Goal: Transaction & Acquisition: Purchase product/service

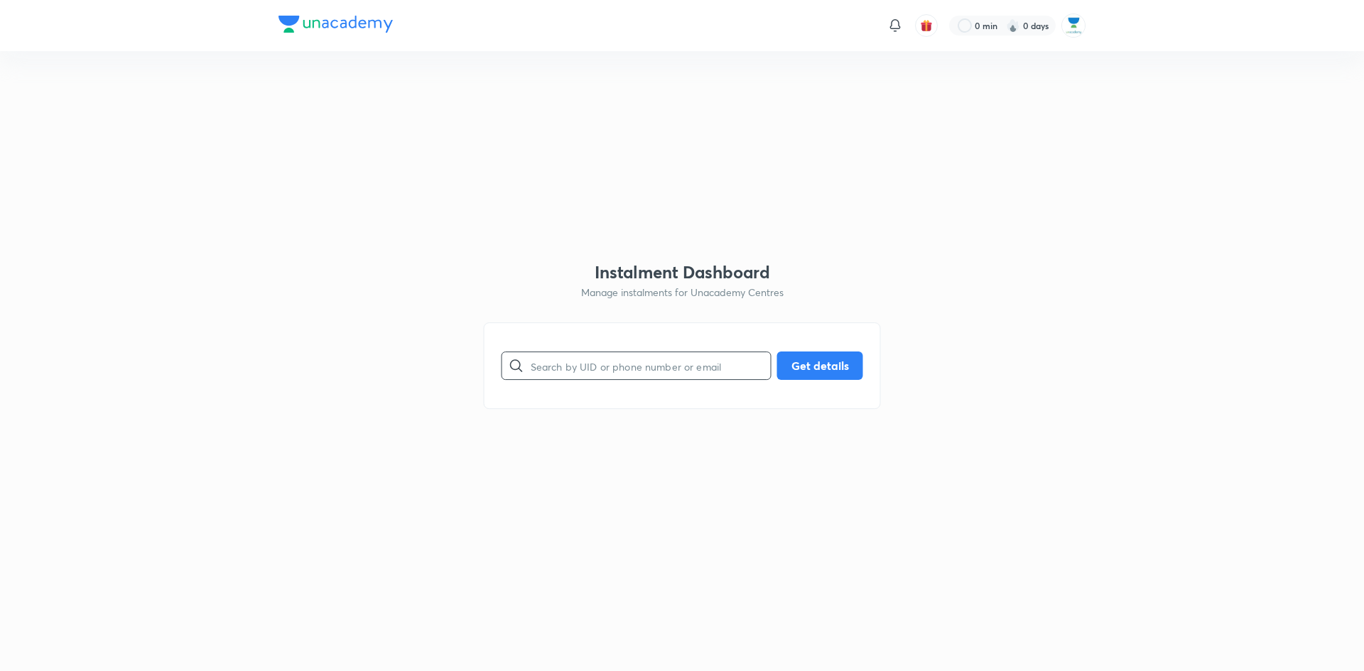
click at [645, 369] on input "text" at bounding box center [651, 366] width 240 height 36
paste input "https://unacademy.com/login?redirectTo=%2Foffline%2Finstalment"
type input "https://unacademy.com/login?redirectTo=%2Foffline%2Finstalment"
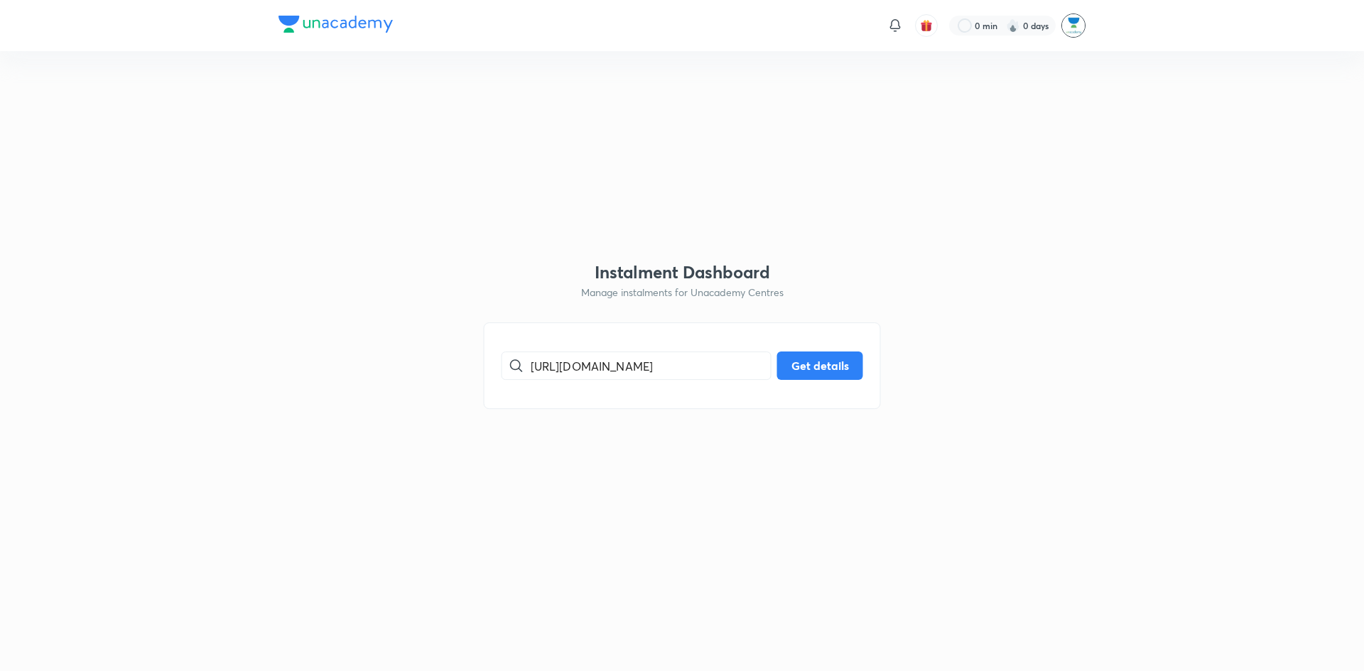
click at [1076, 21] on img at bounding box center [1073, 25] width 24 height 24
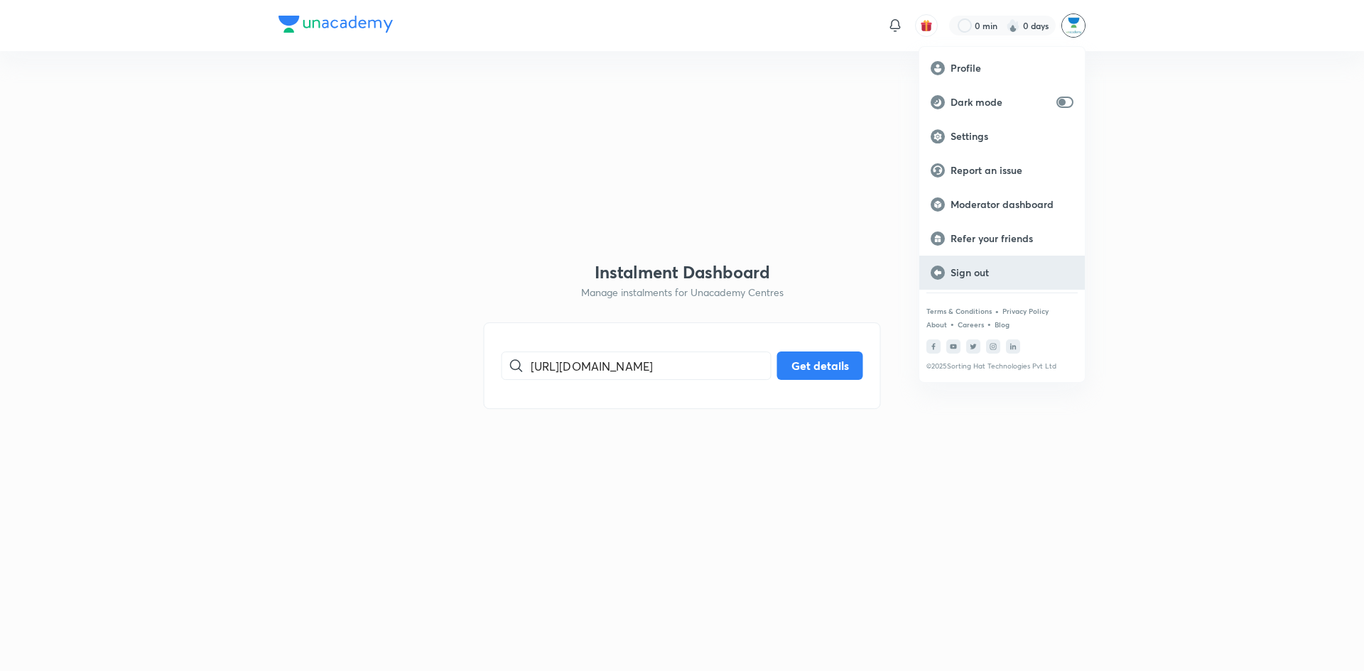
click at [967, 270] on p "Sign out" at bounding box center [1011, 272] width 123 height 13
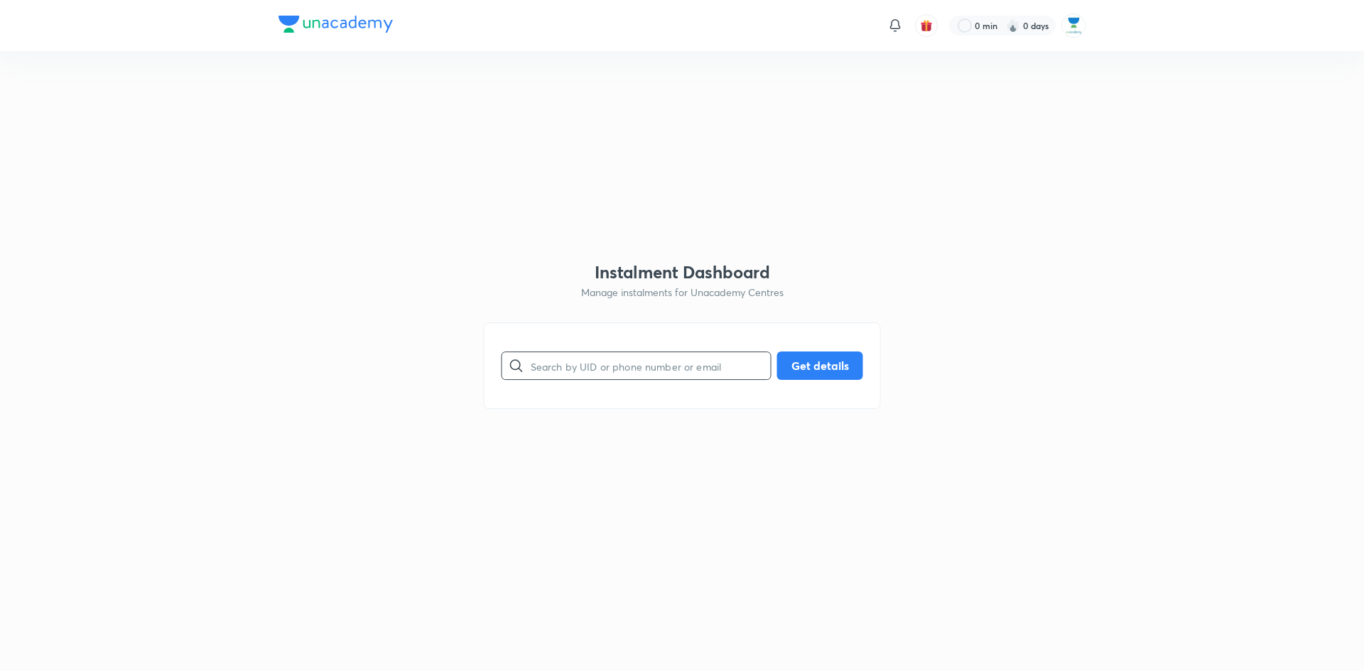
click at [673, 364] on input "text" at bounding box center [651, 366] width 240 height 36
click at [612, 359] on input "text" at bounding box center [651, 366] width 240 height 36
paste input "DDC00DC5E4"
type input "DDC00DC5E4"
click at [798, 365] on button "Get details" at bounding box center [820, 364] width 86 height 28
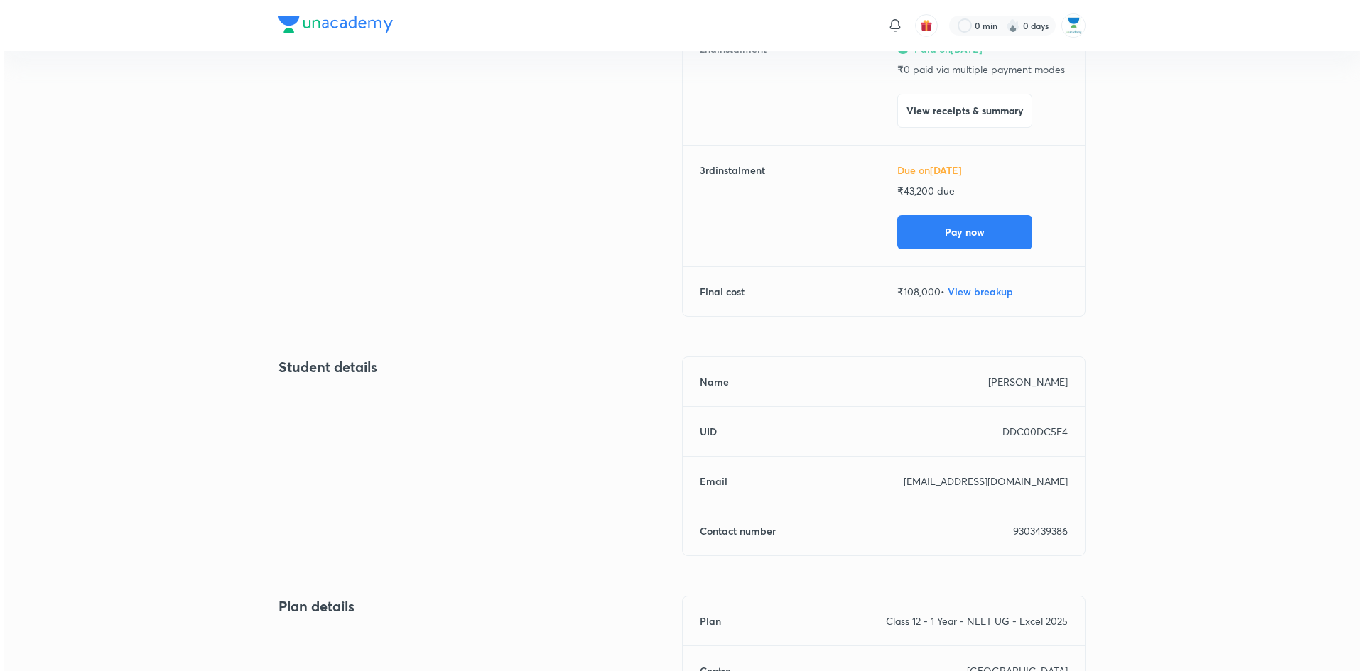
scroll to position [335, 0]
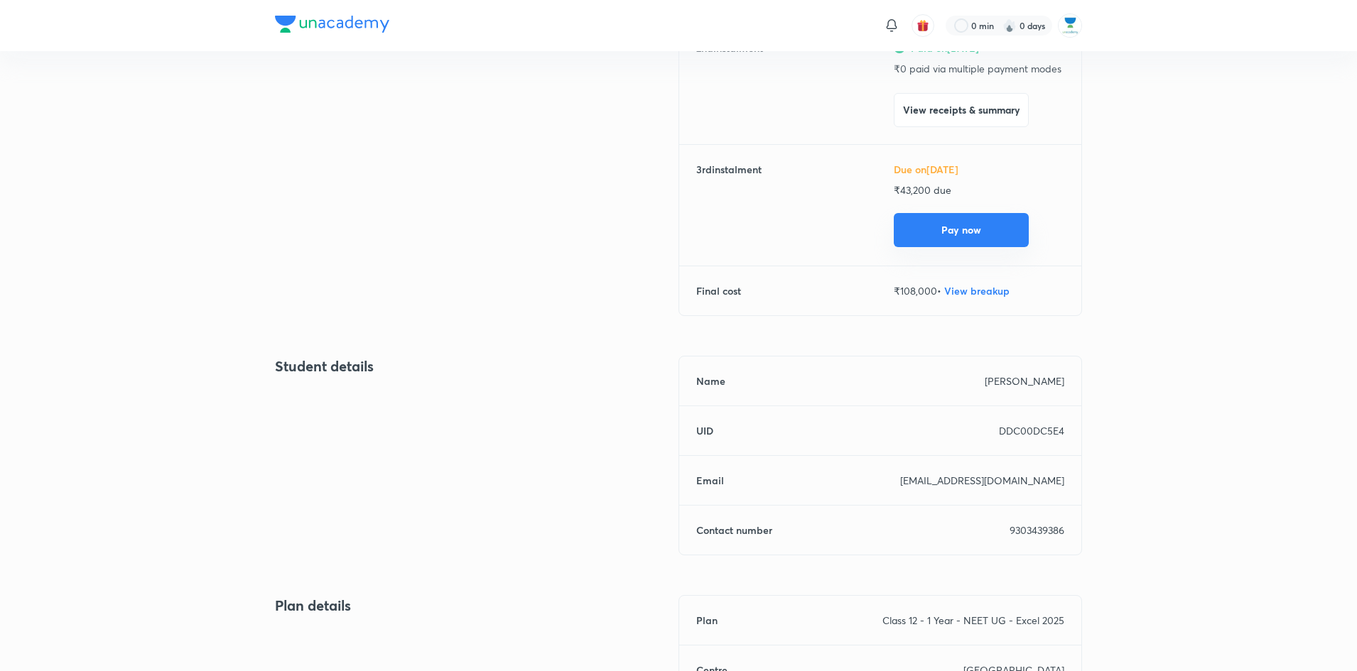
click at [955, 217] on button "Pay now" at bounding box center [961, 230] width 135 height 34
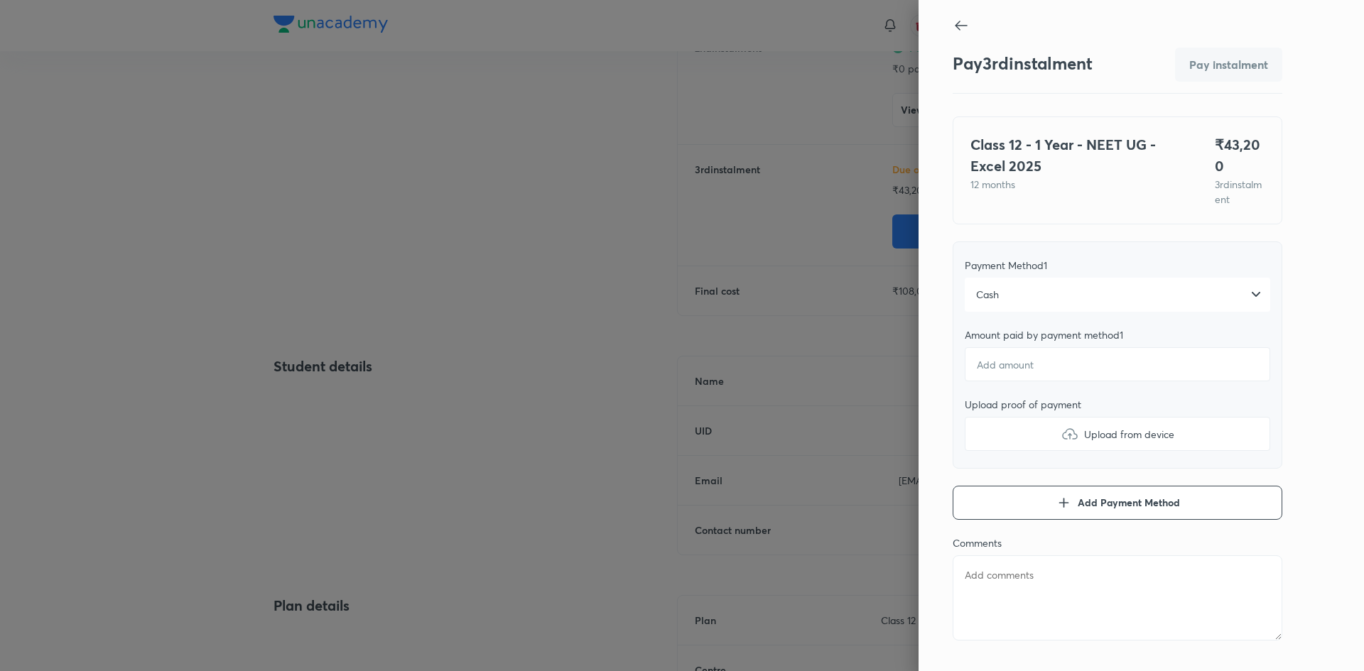
click at [1174, 302] on div "Cash" at bounding box center [1117, 295] width 305 height 34
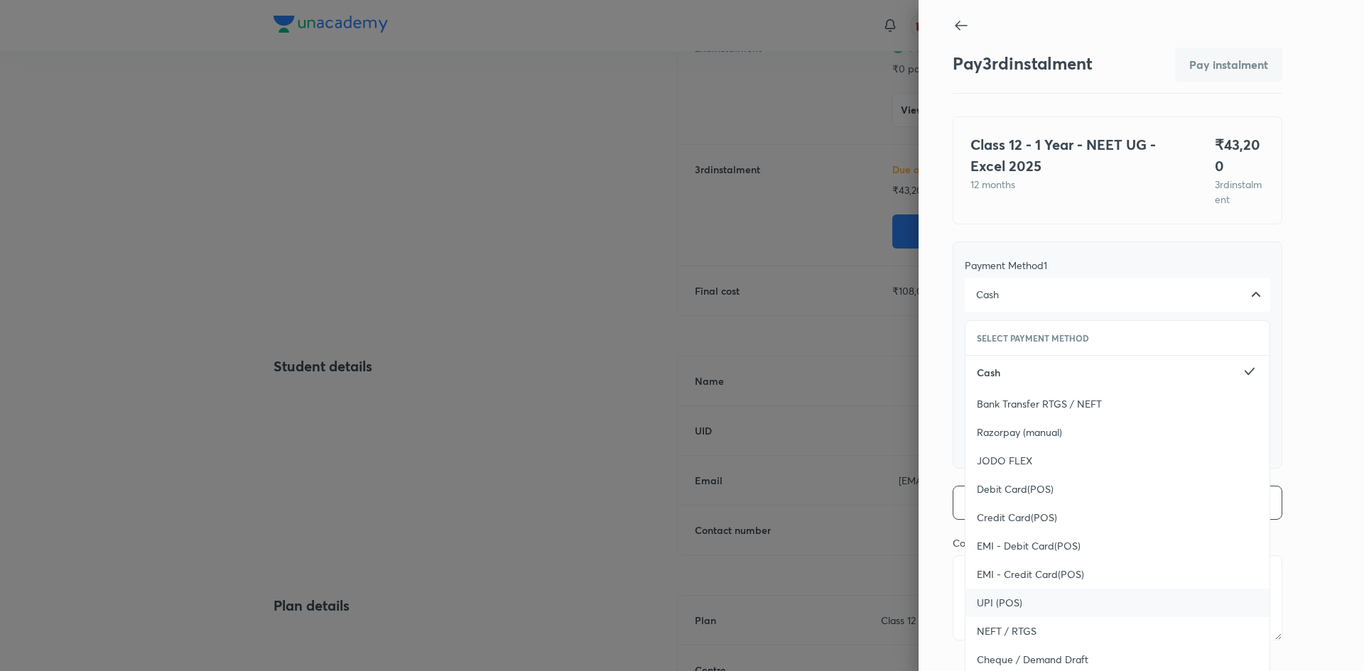
click at [1002, 601] on span "UPI (POS)" at bounding box center [999, 603] width 45 height 14
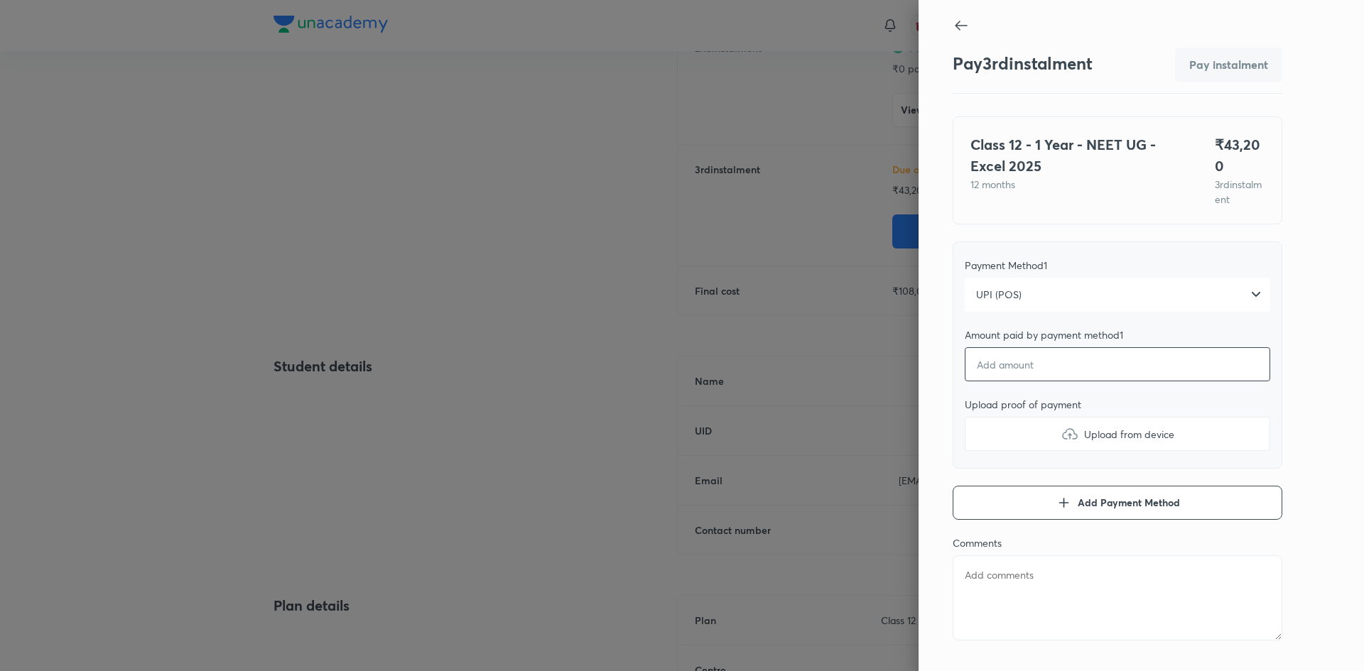
click at [1070, 370] on input "number" at bounding box center [1117, 364] width 305 height 34
type textarea "x"
type input "4"
type textarea "x"
type input "43"
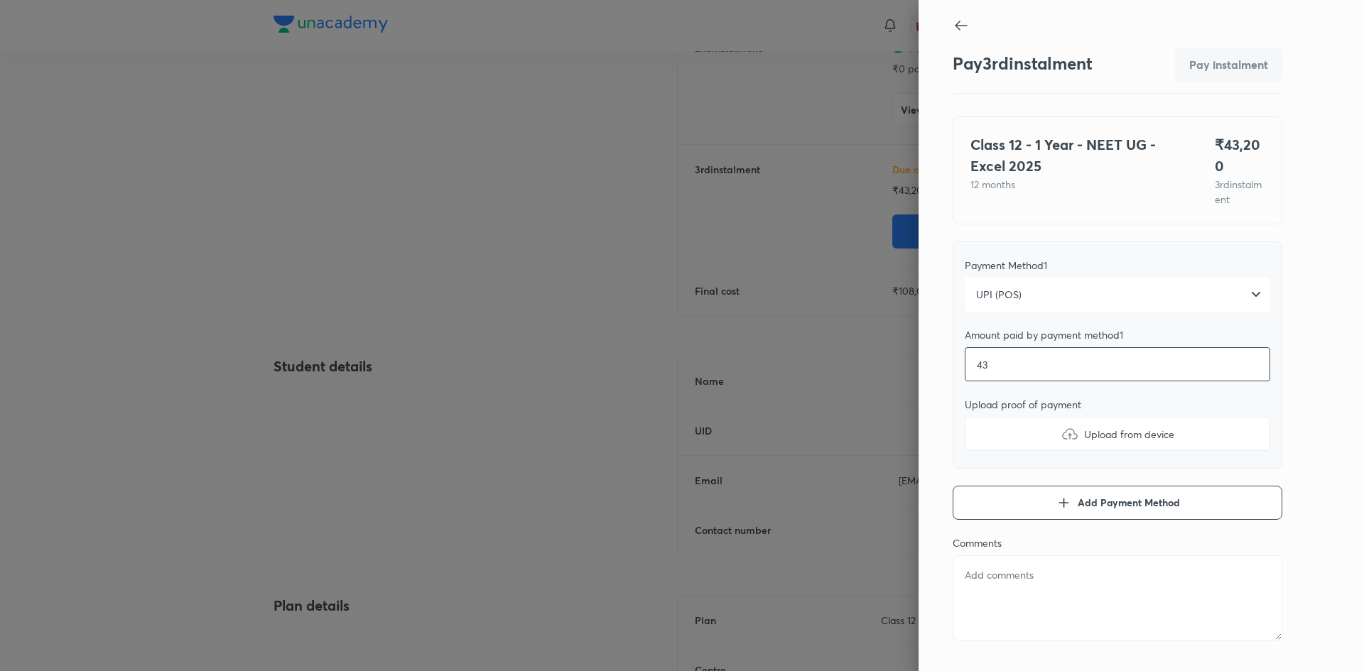
type textarea "x"
type input "432"
type textarea "x"
type input "4320"
type textarea "x"
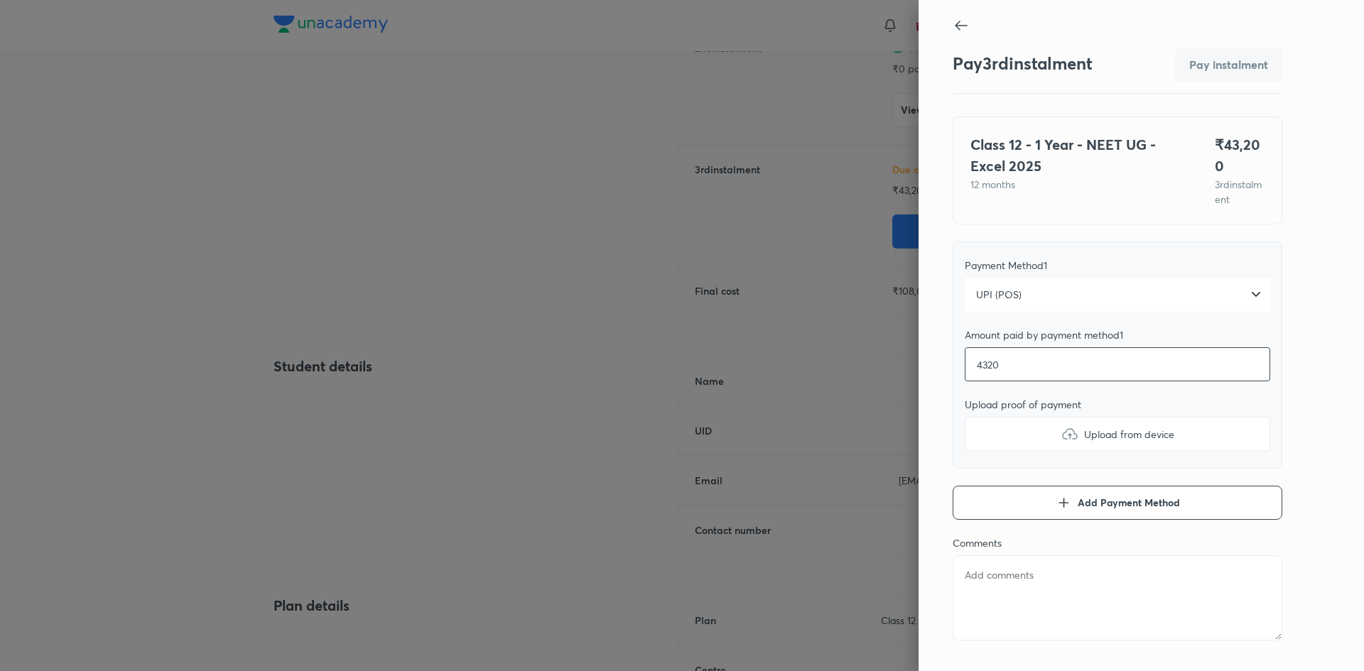
type input "43200"
type textarea "x"
type input "43200"
click at [1117, 430] on span "Upload from device" at bounding box center [1129, 434] width 90 height 15
click at [0, 0] on input "Upload from device" at bounding box center [0, 0] width 0 height 0
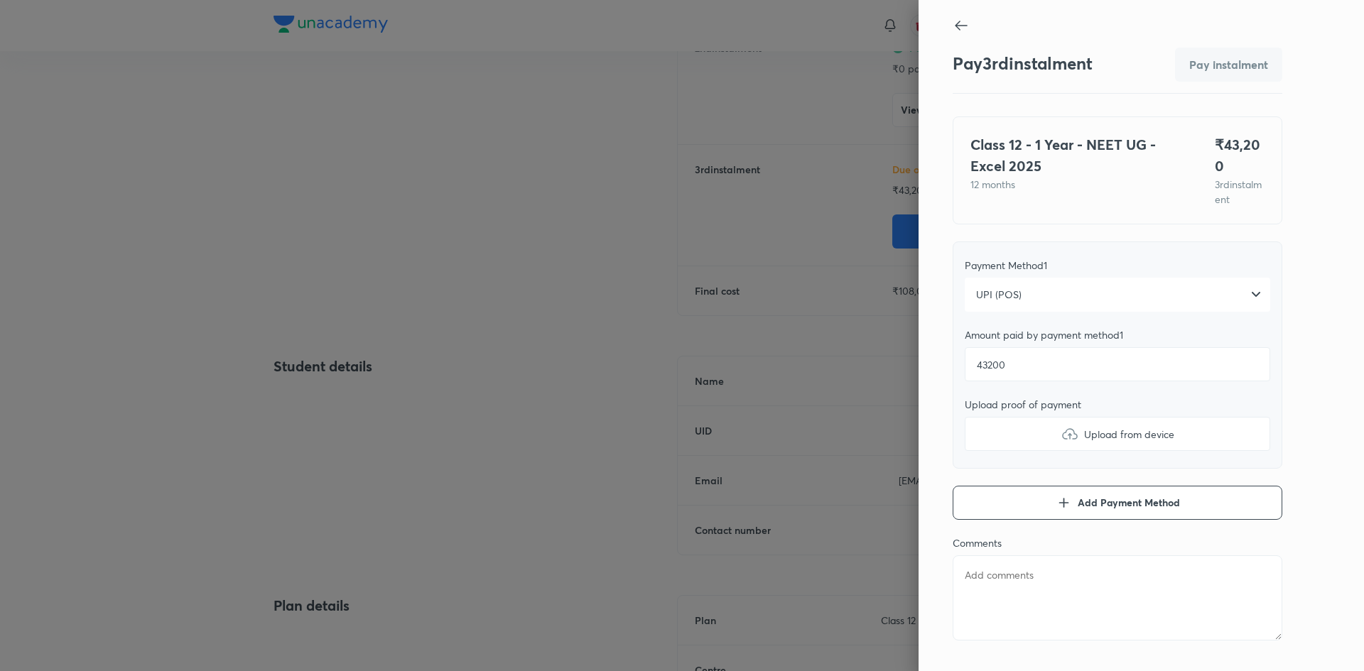
type textarea "x"
click at [1046, 583] on textarea at bounding box center [1117, 597] width 330 height 85
type textarea "T"
type textarea "x"
type textarea "Tr"
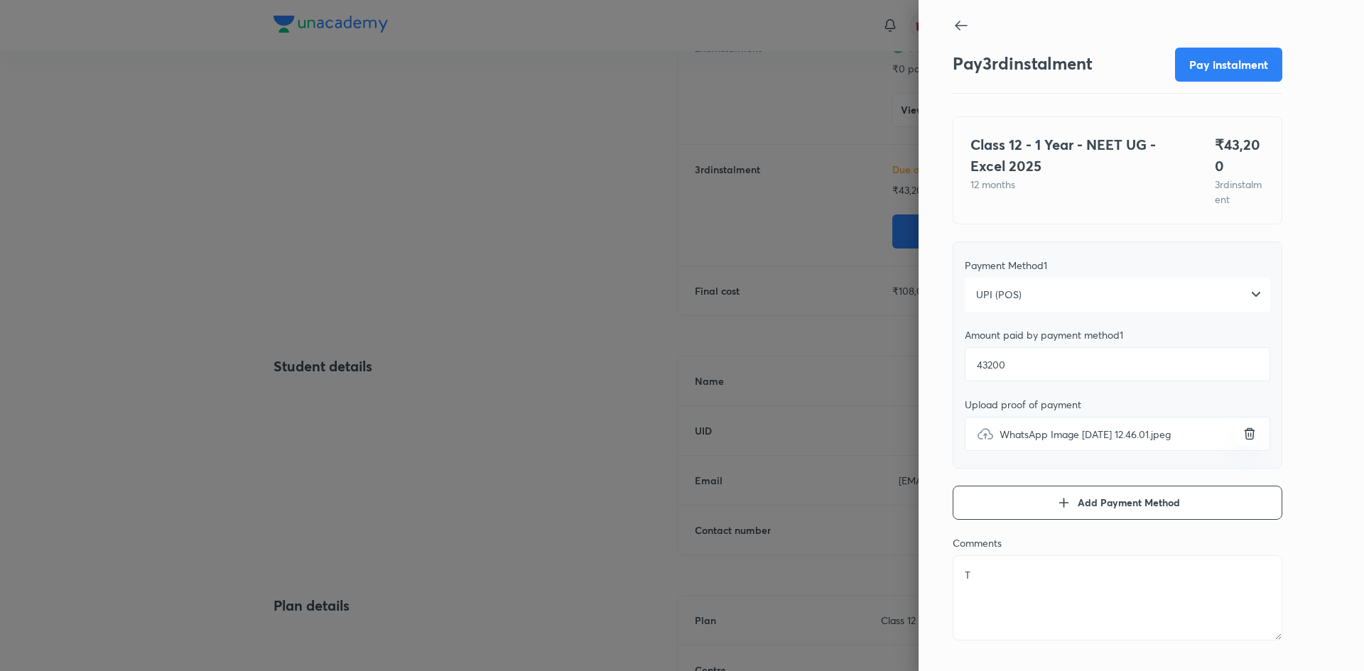
type textarea "x"
type textarea "Tra"
type textarea "x"
type textarea "Tran"
type textarea "x"
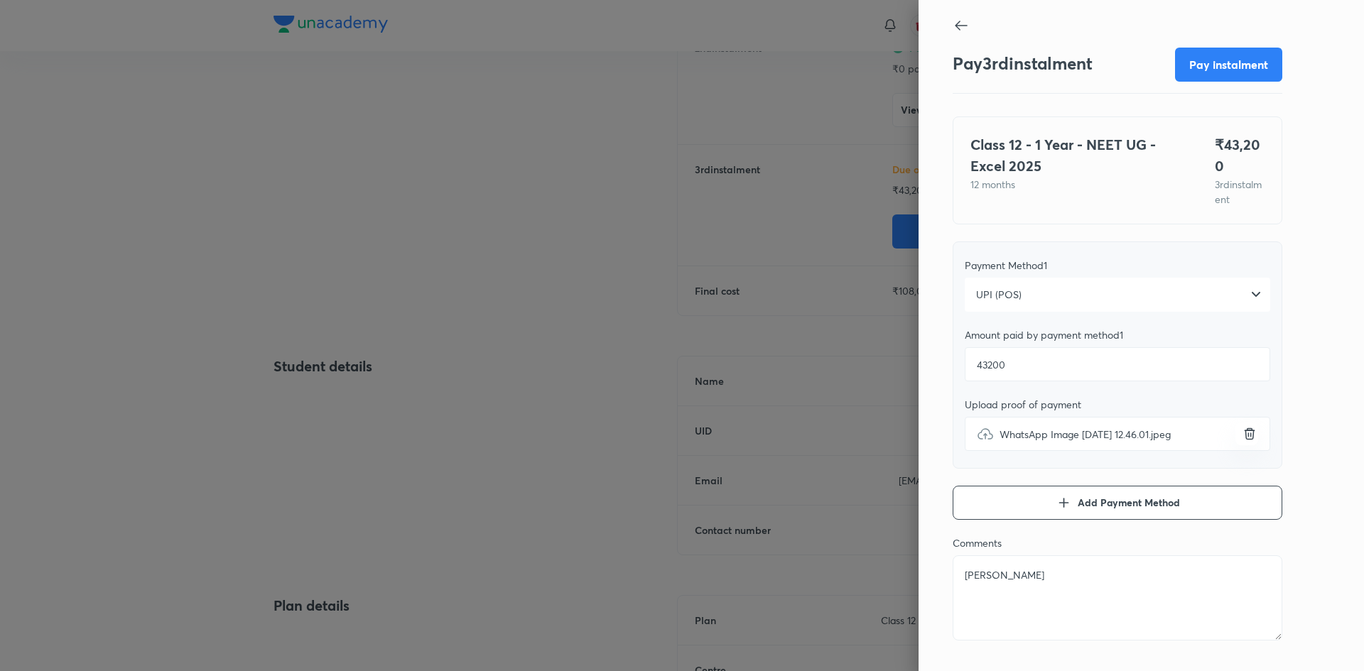
type textarea "Trans"
type textarea "x"
type textarea "Transa"
type textarea "x"
type textarea "Transac"
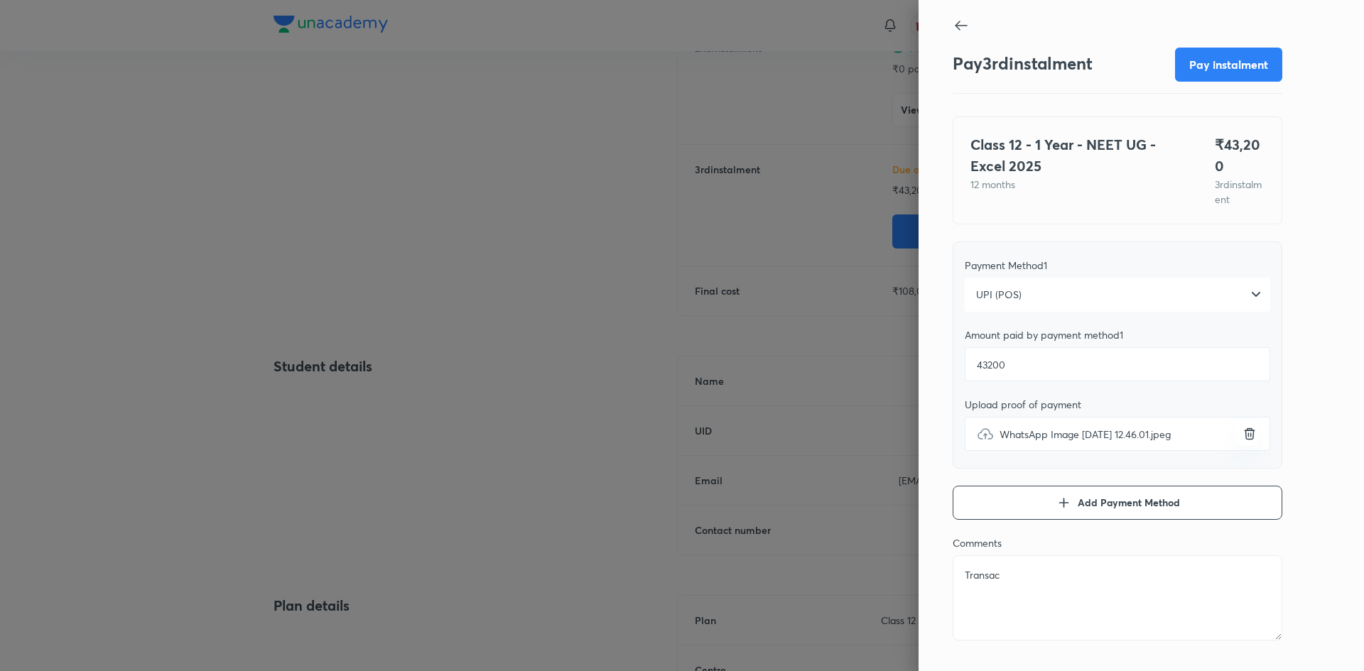
type textarea "x"
type textarea "Transact"
type textarea "x"
type textarea "Transacti"
type textarea "x"
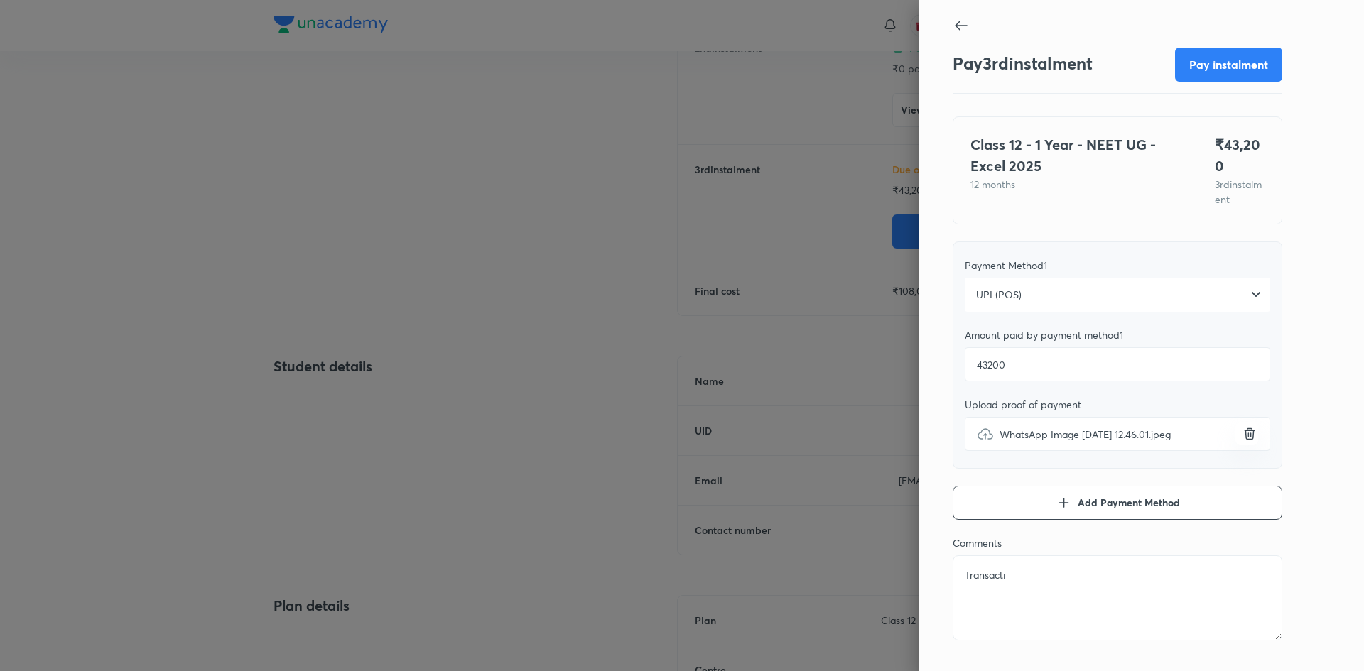
type textarea "Transactio"
type textarea "x"
type textarea "Transaction"
type textarea "x"
type textarea "Transaction"
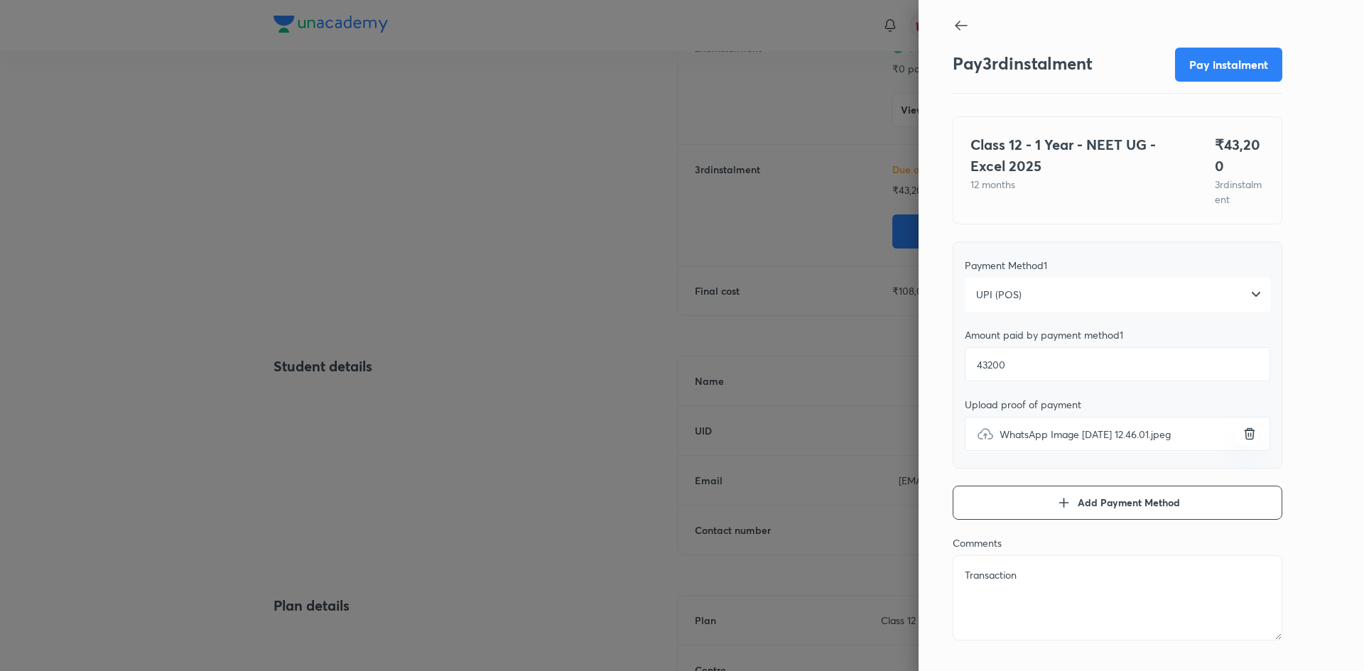
type textarea "x"
type textarea "Transaction i"
type textarea "x"
type textarea "Transaction id"
type textarea "x"
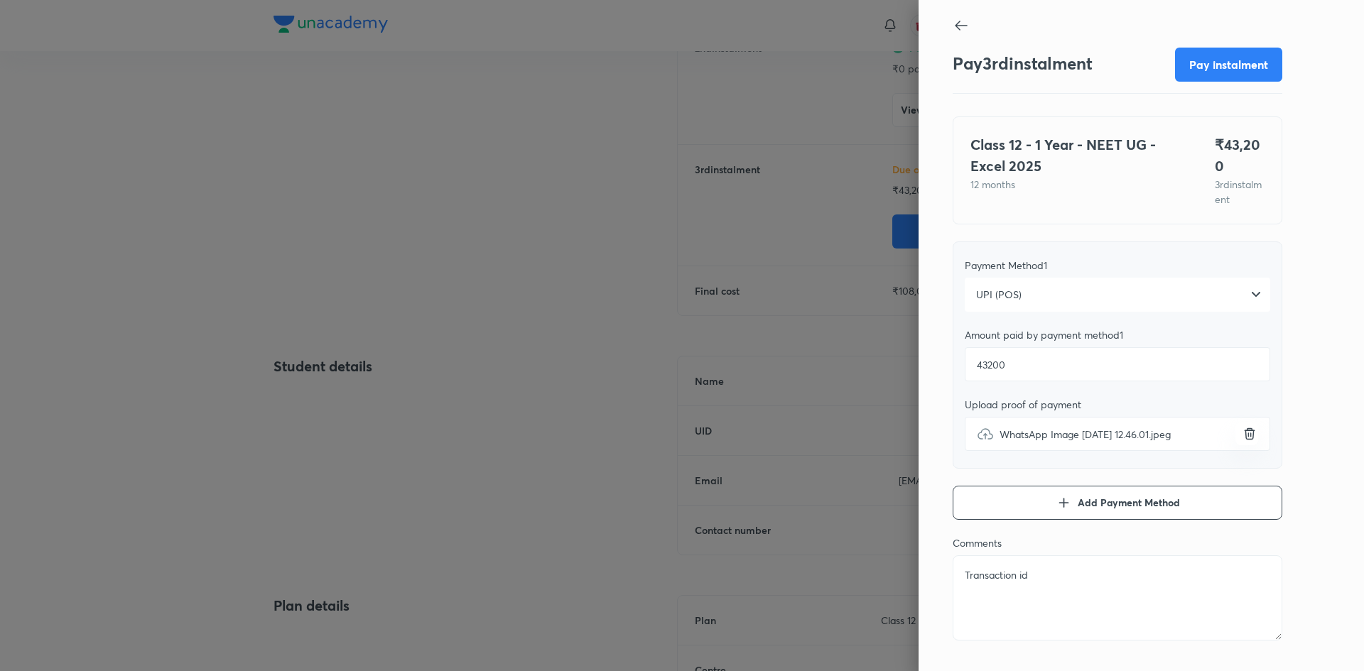
type textarea "Transaction id-"
type textarea "x"
type textarea "Transaction id-"
type textarea "x"
type textarea "Transaction id- 2"
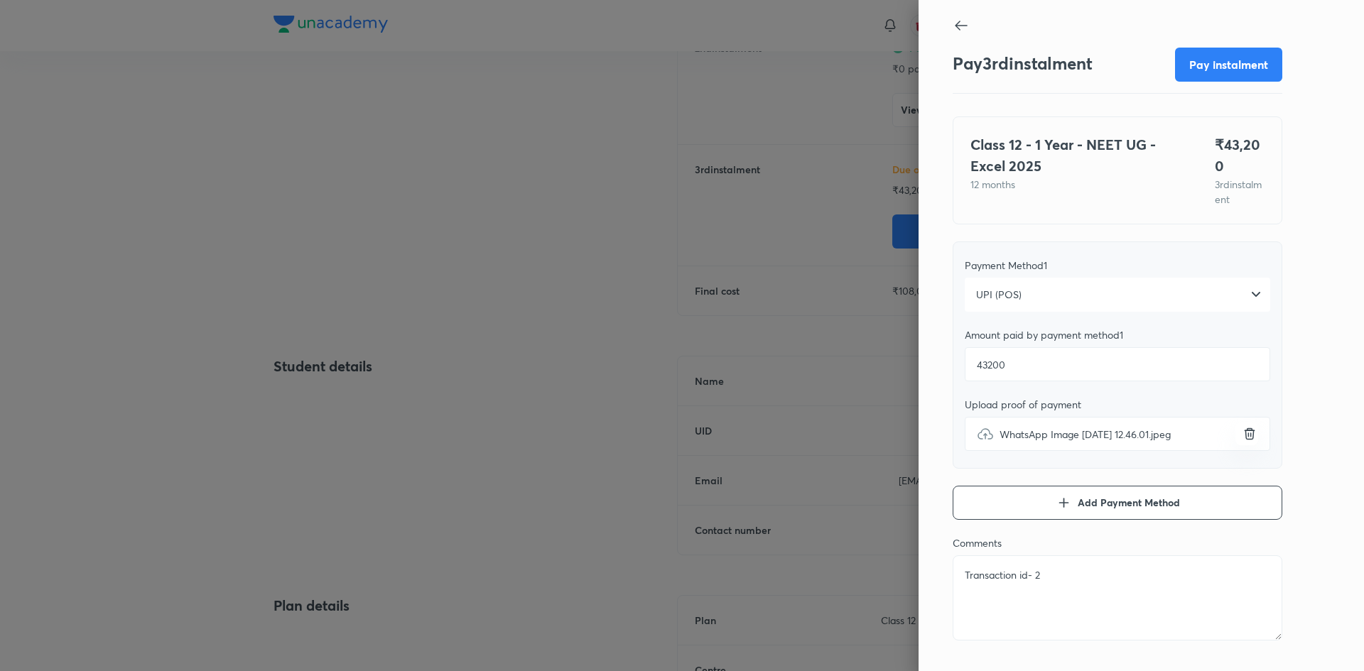
type textarea "x"
type textarea "Transaction id- 27"
type textarea "x"
type textarea "Transaction id- 274"
type textarea "x"
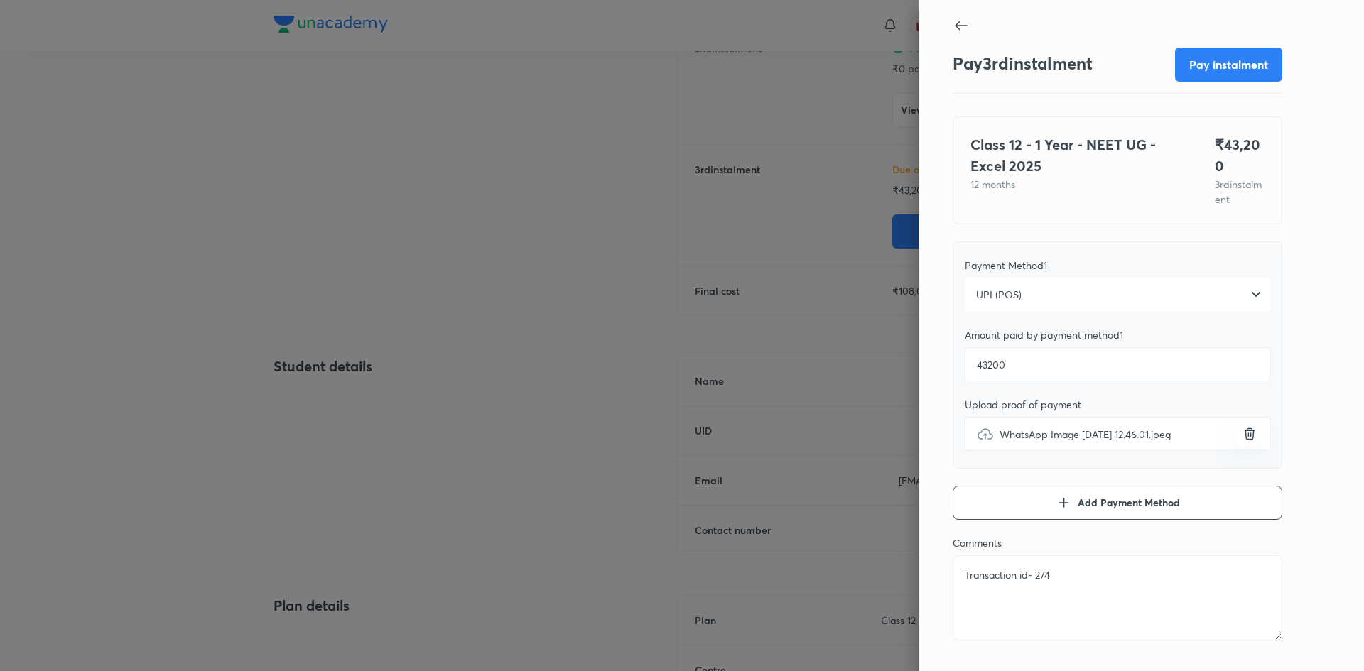
type textarea "Transaction id- 2742"
type textarea "x"
type textarea "Transaction id- 27426"
type textarea "x"
type textarea "Transaction id- 274262"
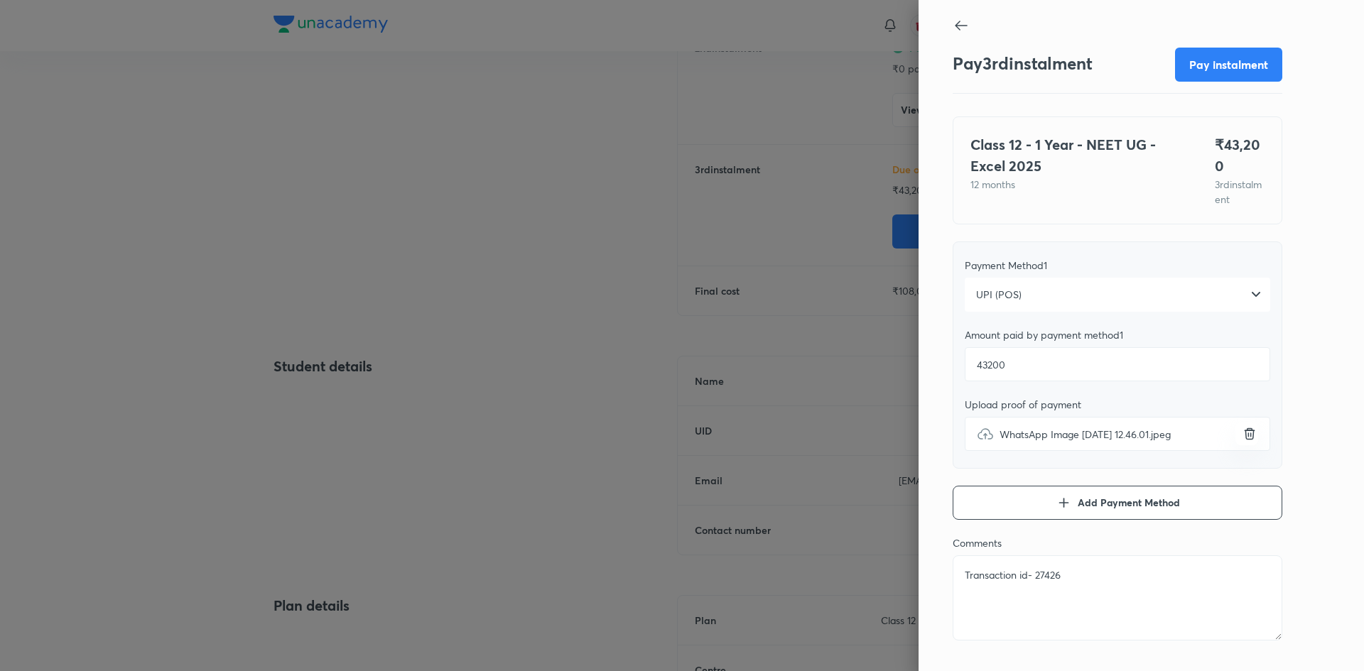
type textarea "x"
type textarea "Transaction id- 2742622"
type textarea "x"
type textarea "Transaction id- 27426222"
type textarea "x"
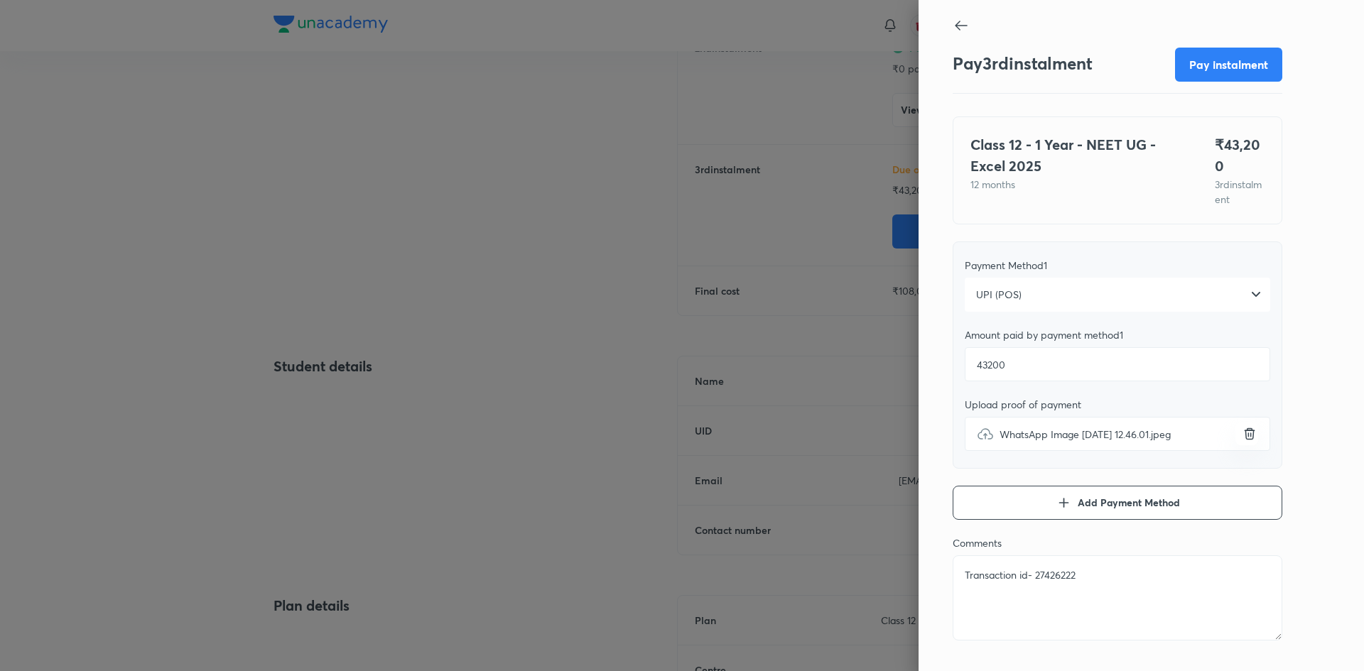
type textarea "Transaction id- 274262220"
type textarea "x"
type textarea "Transaction id- 2742622200"
type textarea "x"
type textarea "Transaction id- 27426222000"
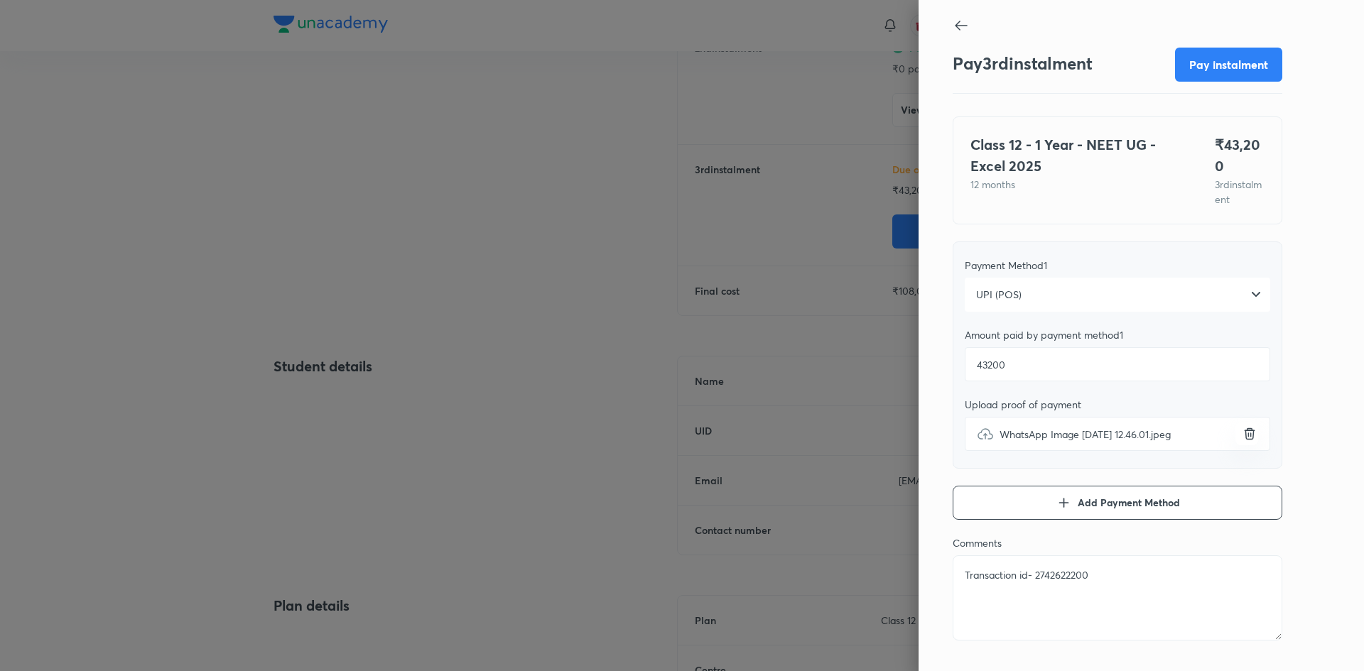
type textarea "x"
type textarea "Transaction id- 274262220001"
type textarea "x"
type textarea "Transaction id- 2742622200010"
type textarea "x"
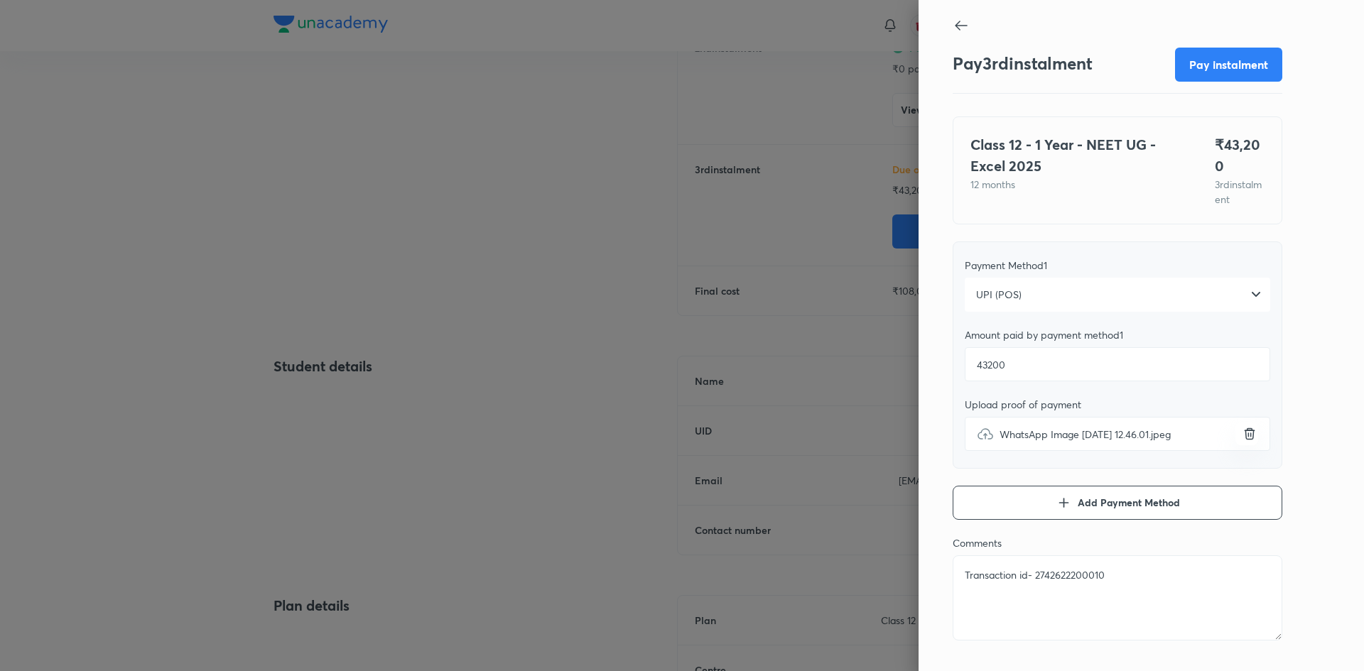
type textarea "Transaction id- 27426222000109"
type textarea "x"
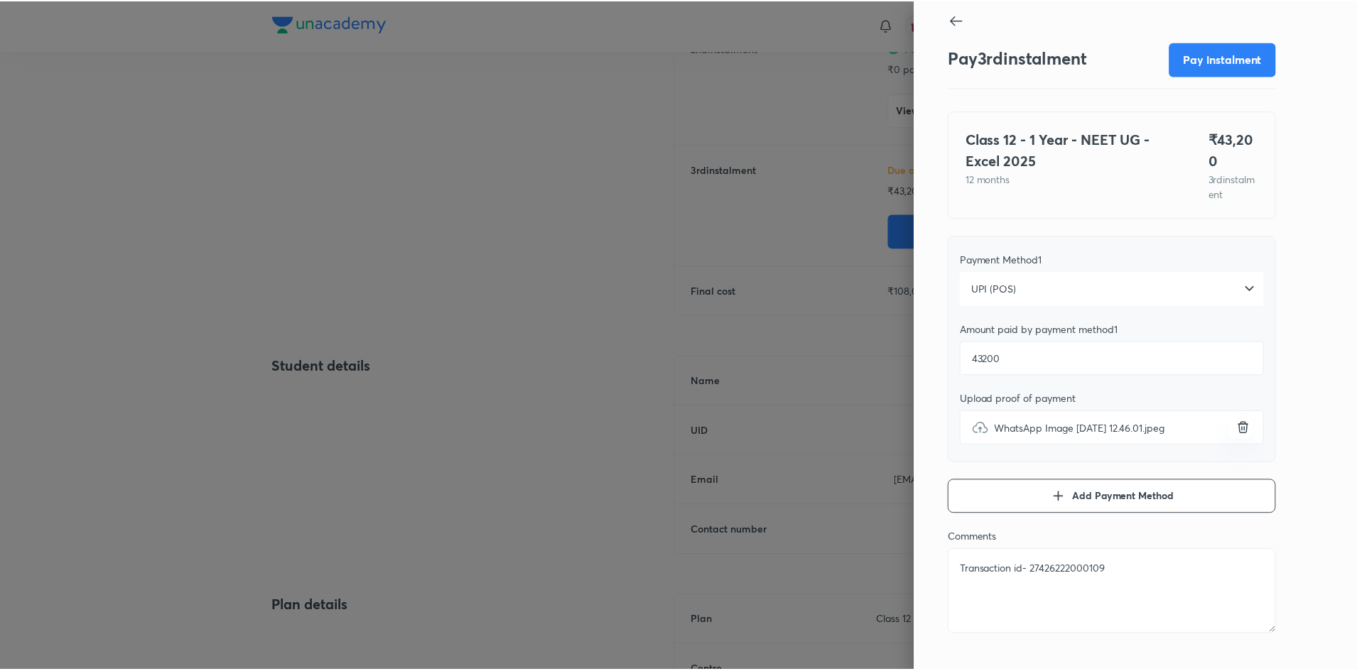
scroll to position [0, 0]
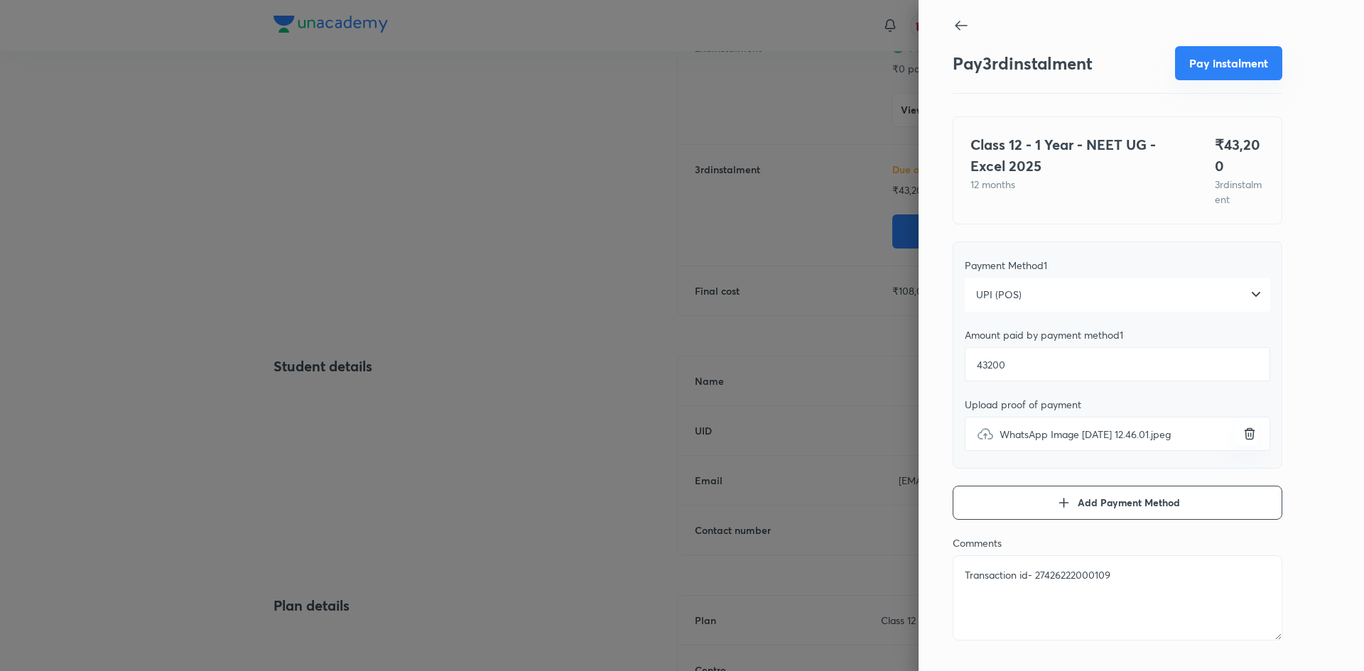
type textarea "Transaction id- 27426222000109"
click at [1244, 65] on button "Pay instalment" at bounding box center [1228, 63] width 107 height 34
type textarea "x"
